Goal: Information Seeking & Learning: Learn about a topic

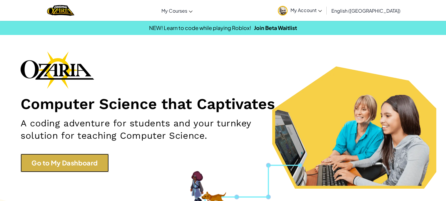
click at [91, 162] on link "Go to My Dashboard" at bounding box center [65, 163] width 88 height 19
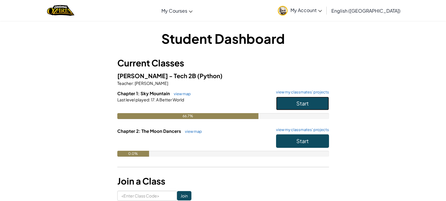
click at [286, 99] on button "Start" at bounding box center [302, 104] width 53 height 14
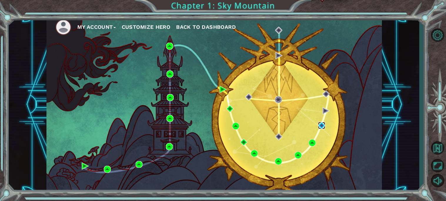
click at [321, 126] on img at bounding box center [321, 125] width 7 height 7
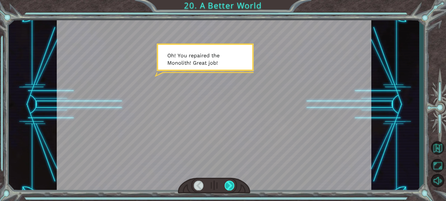
click at [229, 187] on div at bounding box center [229, 186] width 10 height 10
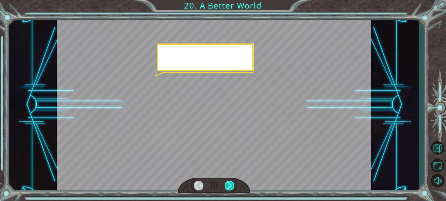
click at [229, 187] on div at bounding box center [229, 186] width 10 height 10
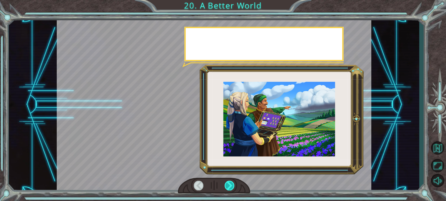
click at [229, 187] on div at bounding box center [229, 186] width 10 height 10
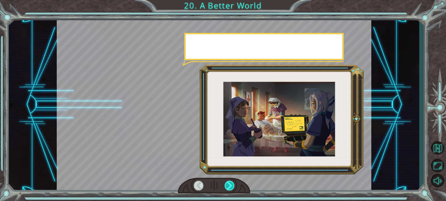
click at [229, 187] on div at bounding box center [229, 186] width 10 height 10
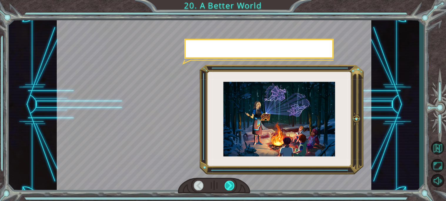
click at [229, 187] on div at bounding box center [229, 186] width 10 height 10
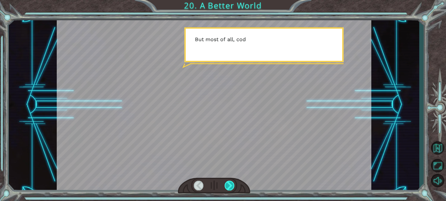
click at [229, 187] on div at bounding box center [229, 186] width 10 height 10
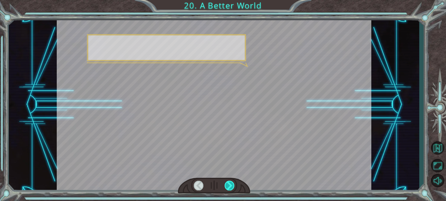
click at [229, 187] on div at bounding box center [229, 186] width 10 height 10
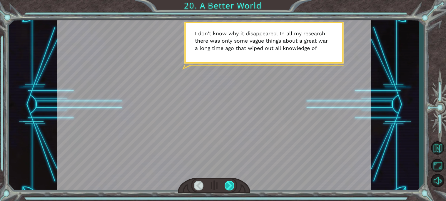
click at [229, 186] on div at bounding box center [229, 186] width 10 height 10
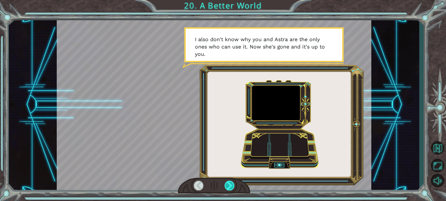
click at [229, 188] on div at bounding box center [229, 186] width 10 height 10
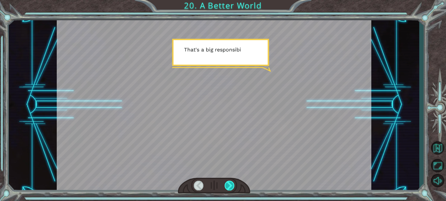
click at [229, 188] on div at bounding box center [229, 186] width 10 height 10
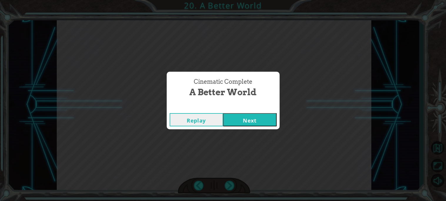
click at [248, 117] on button "Next" at bounding box center [249, 119] width 53 height 13
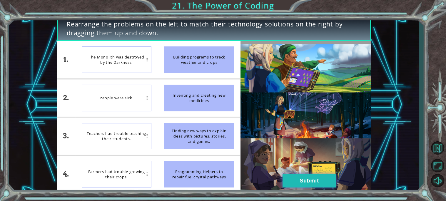
click at [305, 177] on button "Submit" at bounding box center [308, 180] width 53 height 13
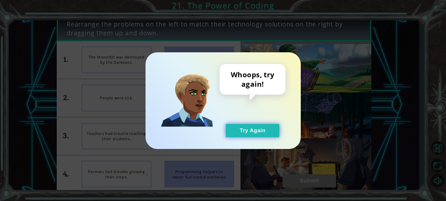
click at [252, 127] on button "Try Again" at bounding box center [252, 130] width 53 height 13
